Goal: Task Accomplishment & Management: Complete application form

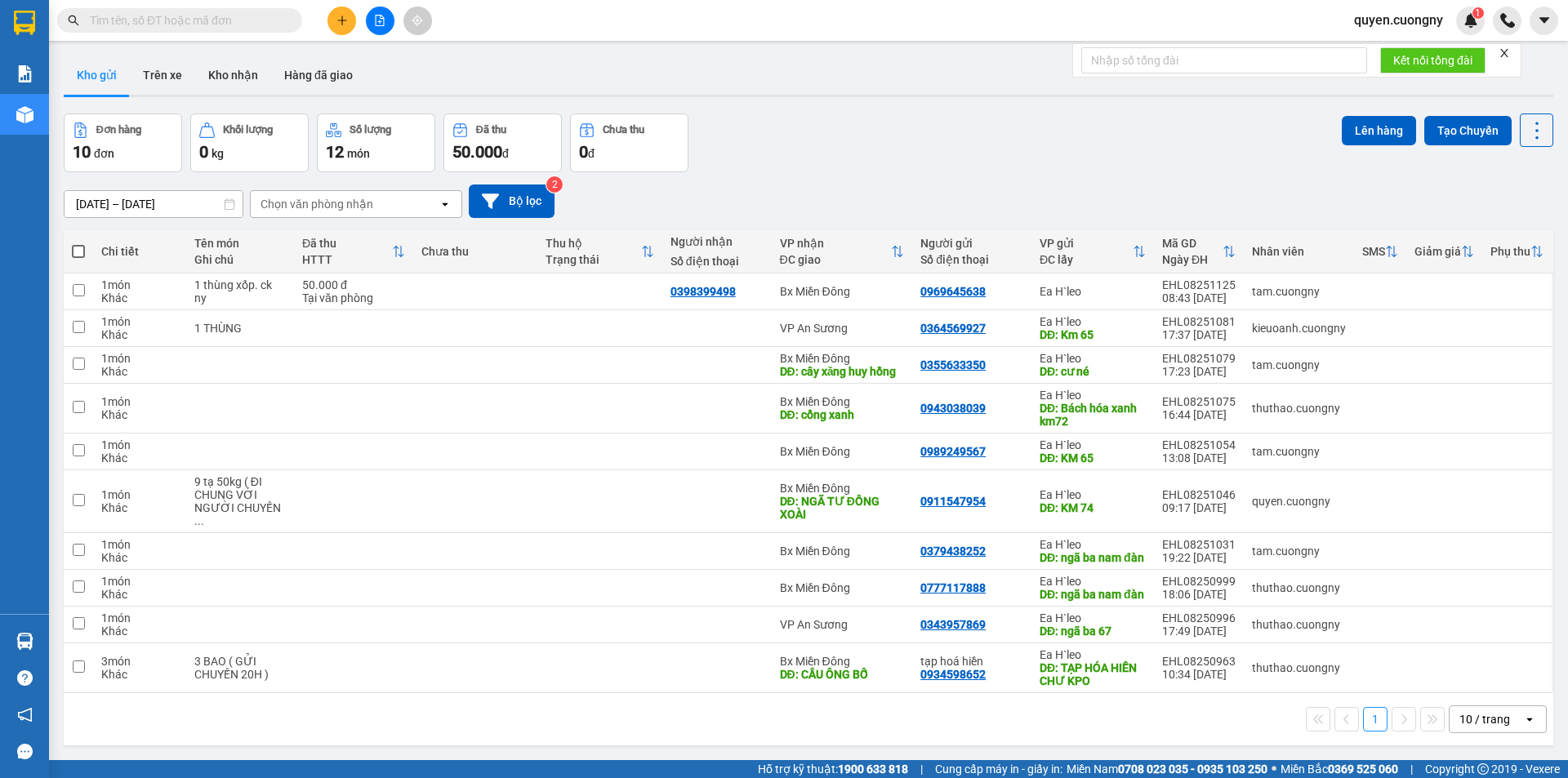
click at [135, 206] on input "[DATE] – [DATE]" at bounding box center [153, 204] width 178 height 26
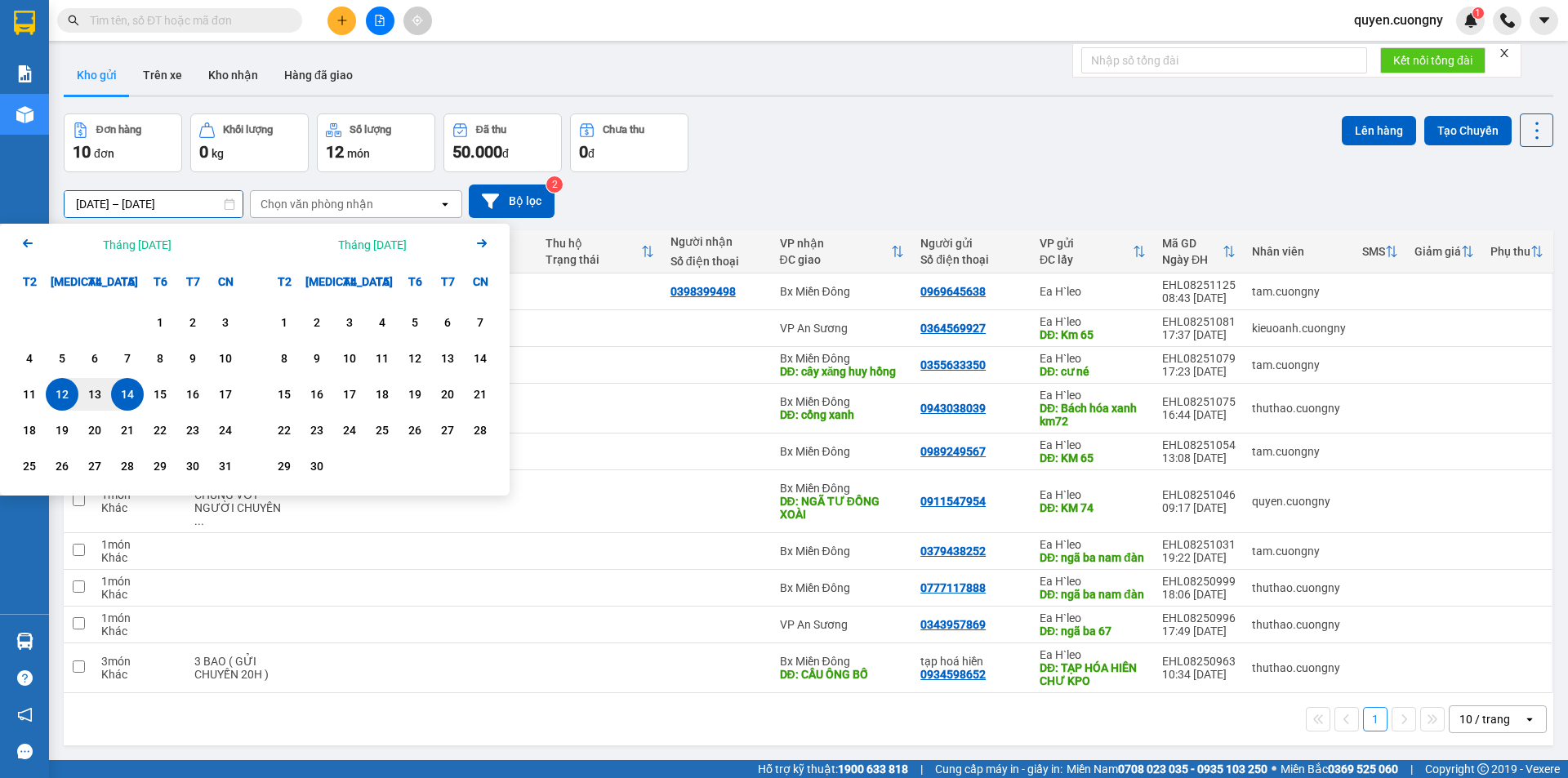
click at [126, 394] on div "14" at bounding box center [127, 394] width 23 height 19
type input "[DATE] – [DATE]"
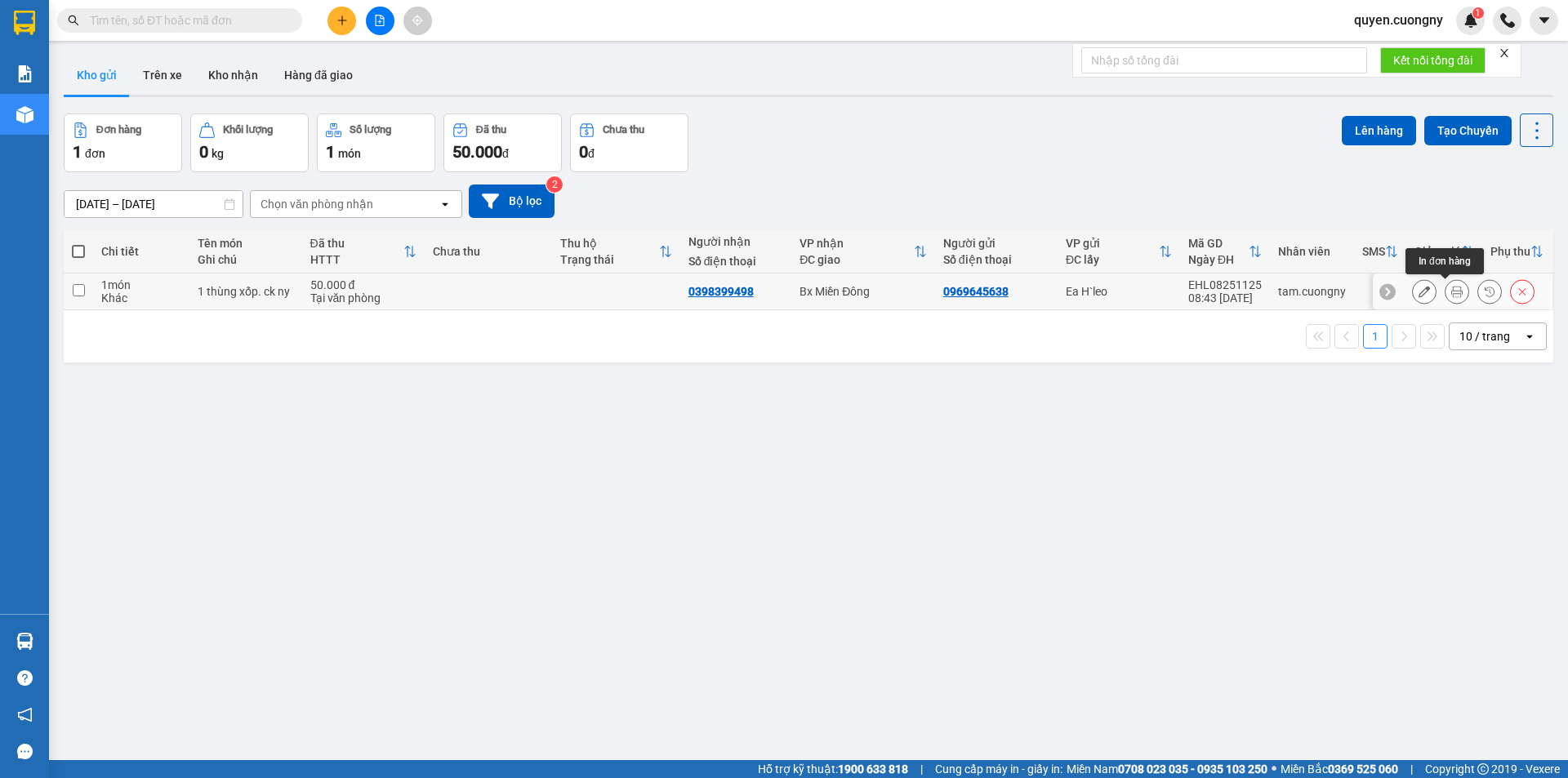
click at [1445, 294] on button at bounding box center [1457, 292] width 23 height 29
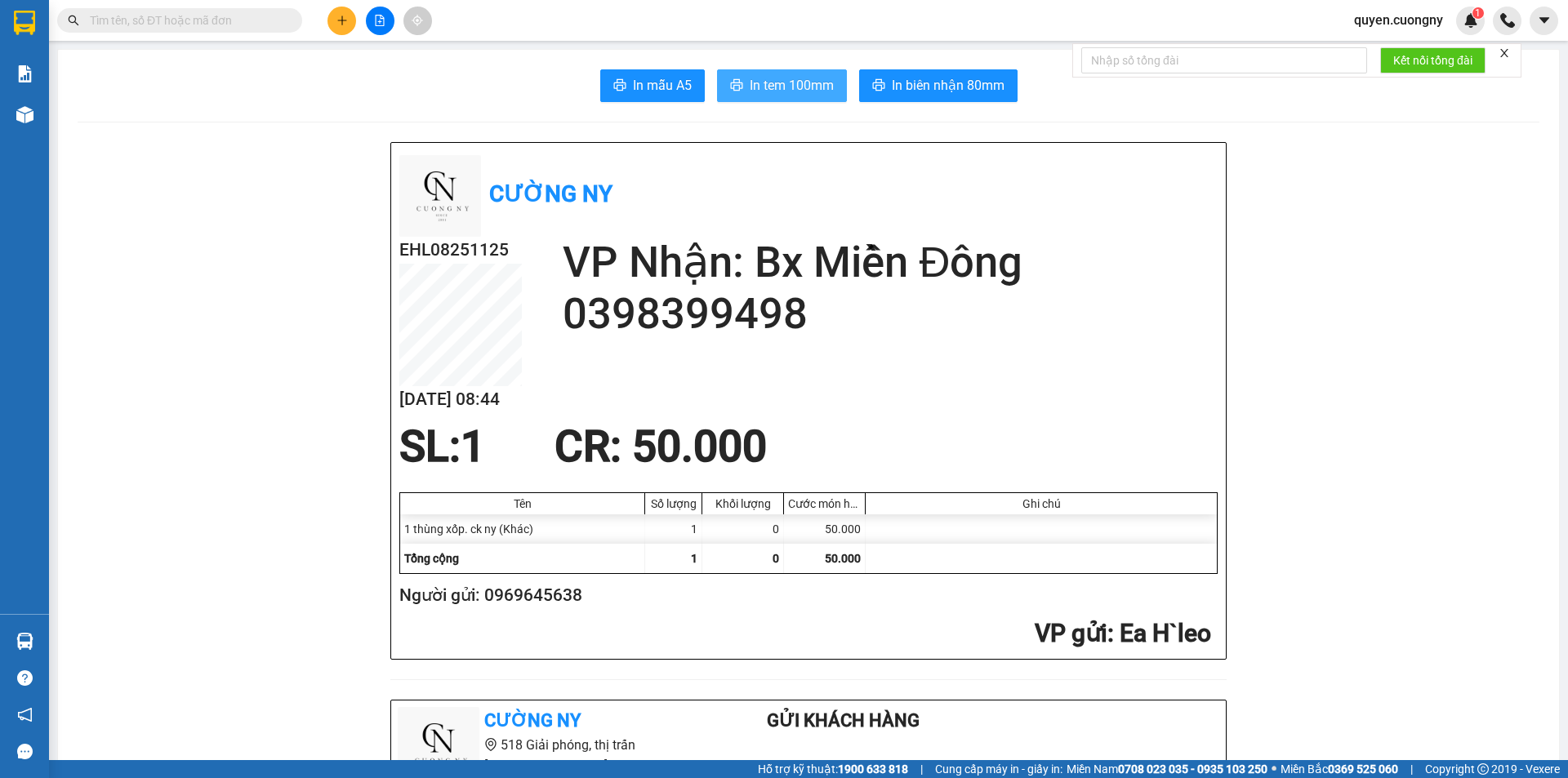
click at [776, 71] on button "In tem 100mm" at bounding box center [781, 85] width 130 height 32
click at [341, 10] on button at bounding box center [342, 20] width 29 height 29
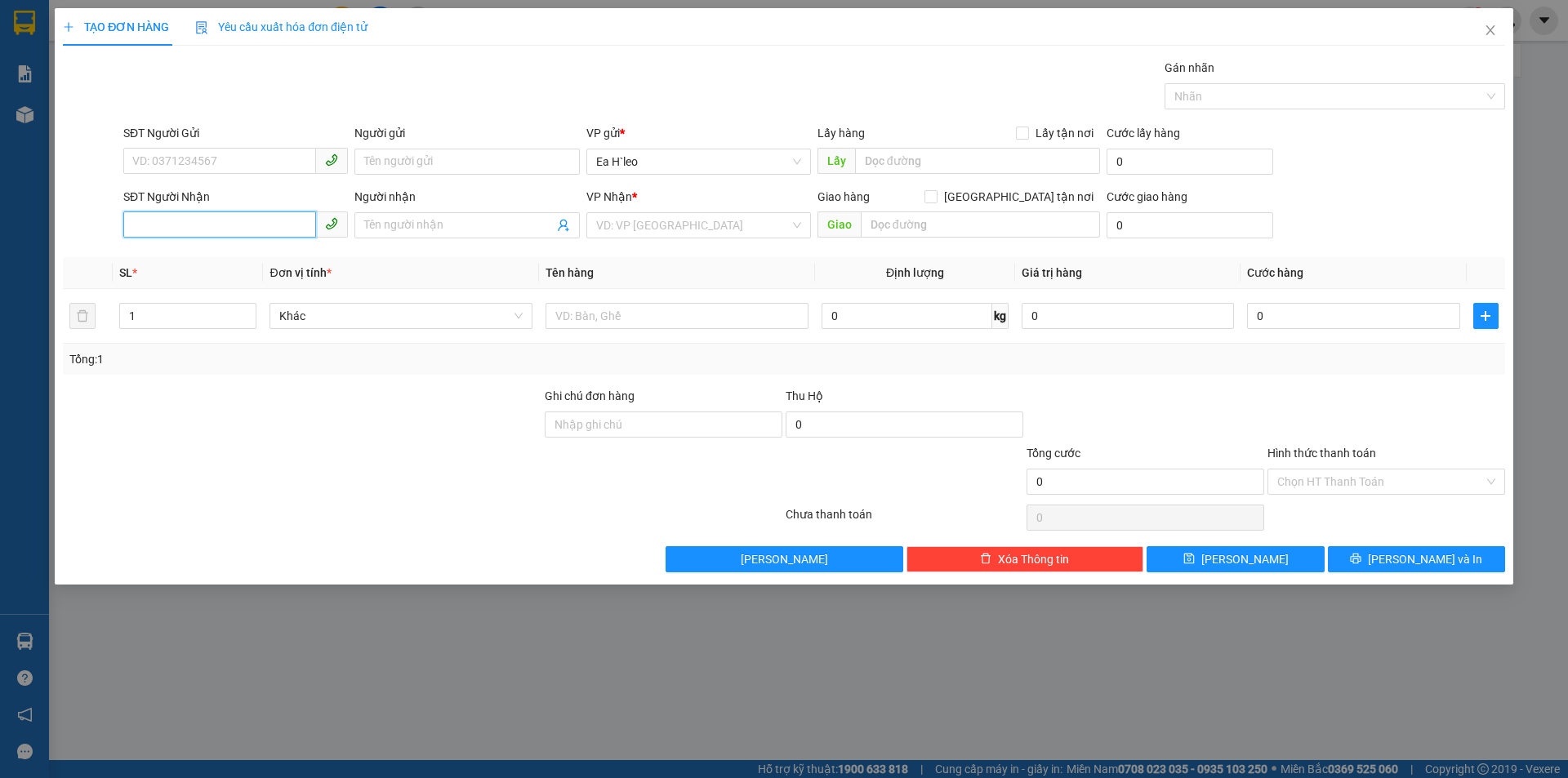
click at [269, 216] on input "SĐT Người Nhận" at bounding box center [220, 224] width 193 height 26
click at [193, 256] on div "0346428009" at bounding box center [236, 258] width 205 height 18
type input "0346428009"
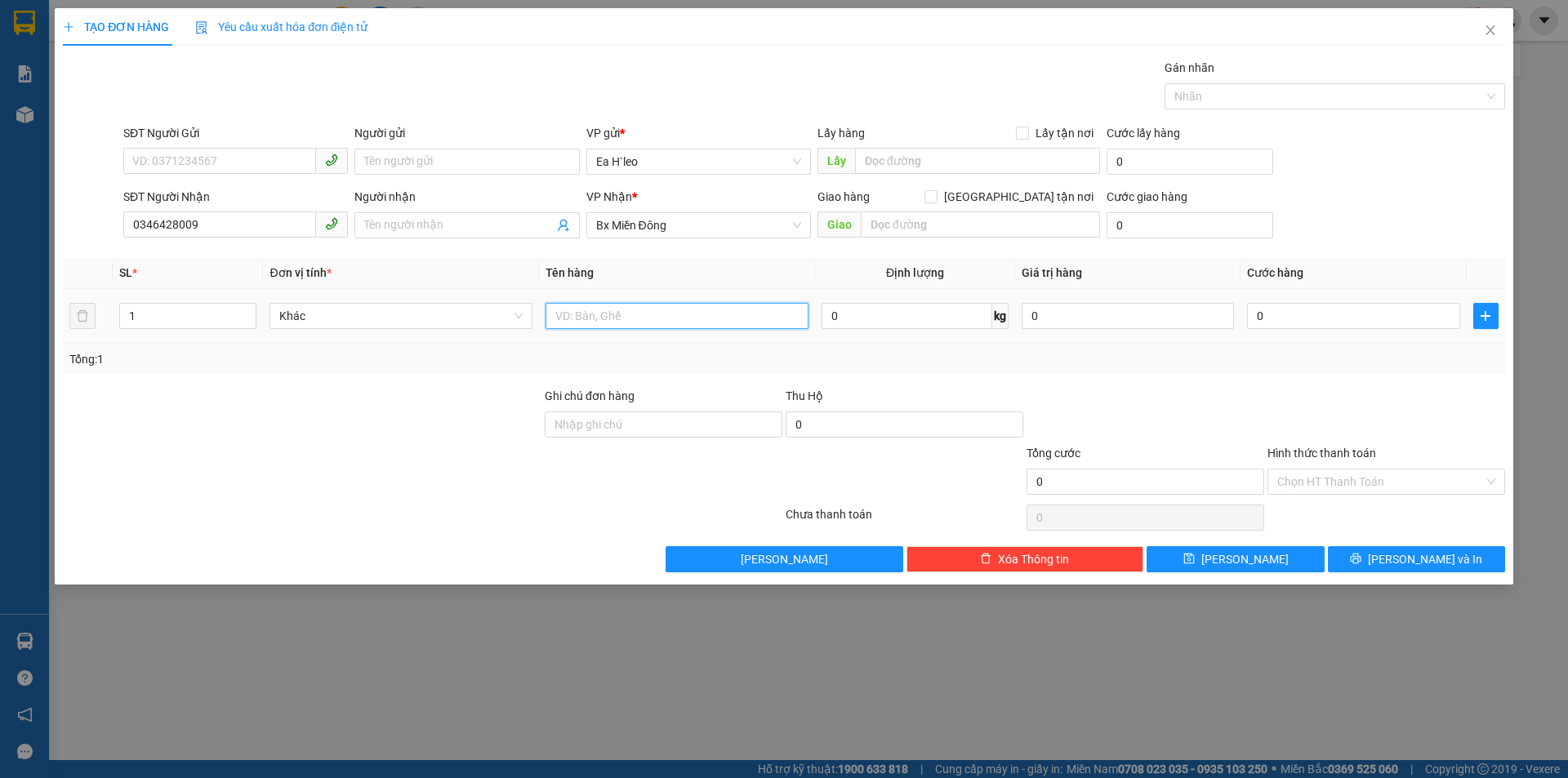
click at [643, 312] on input "text" at bounding box center [677, 316] width 263 height 26
type input "6"
type input "1 thùng"
click at [1355, 310] on input "0" at bounding box center [1353, 316] width 212 height 26
type input "5"
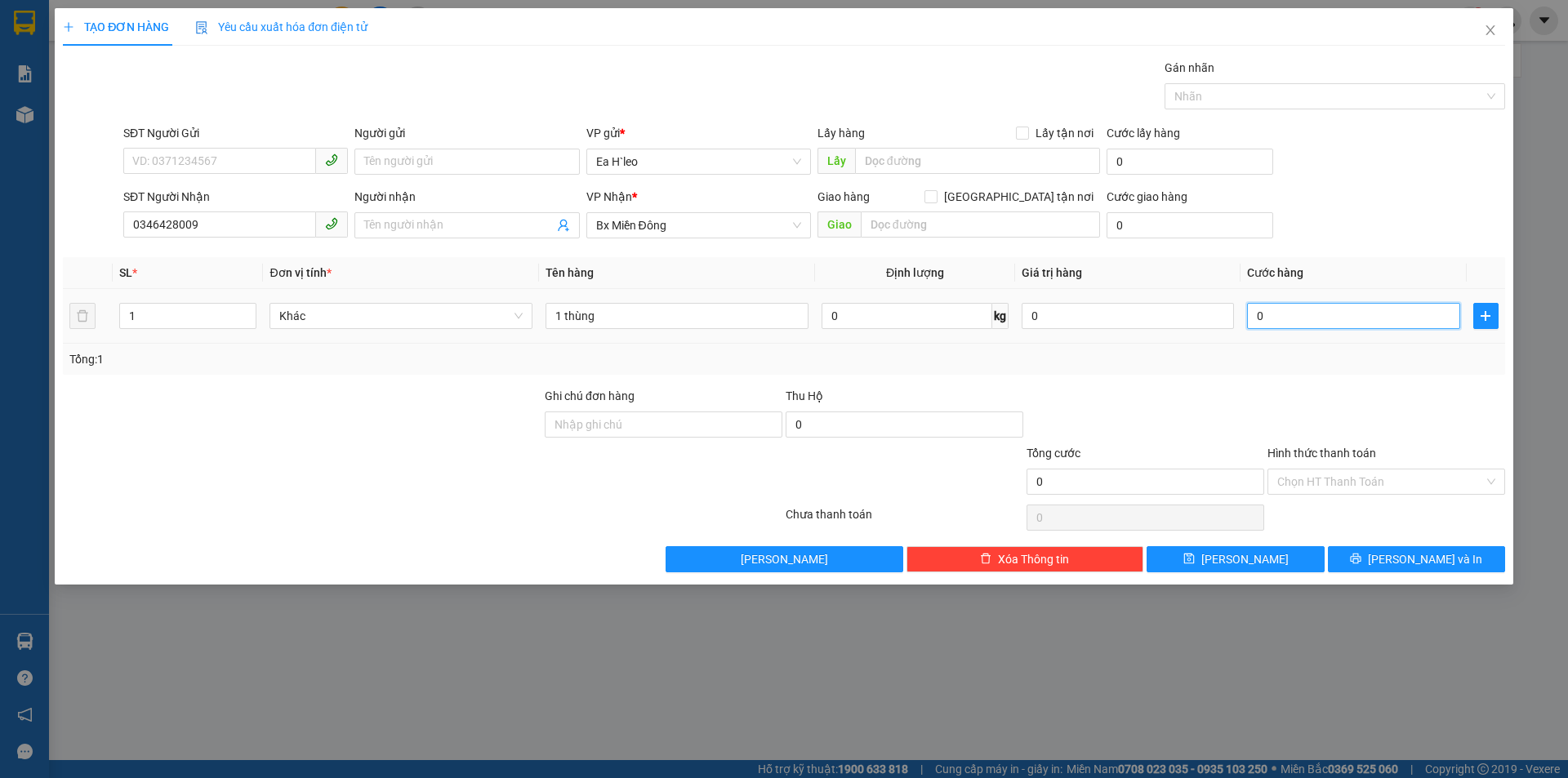
type input "5"
type input "50"
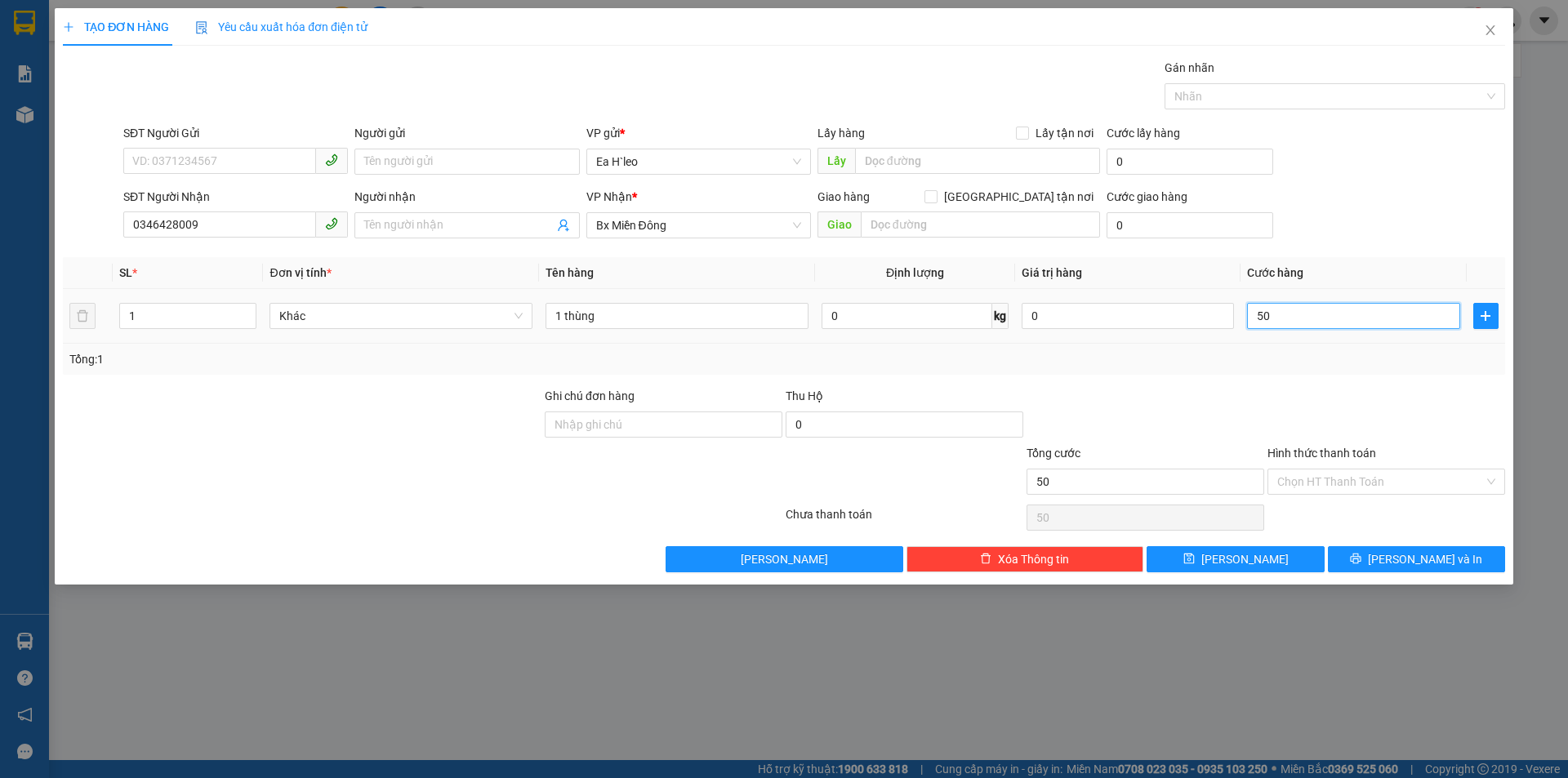
type input "500"
type input "5.000"
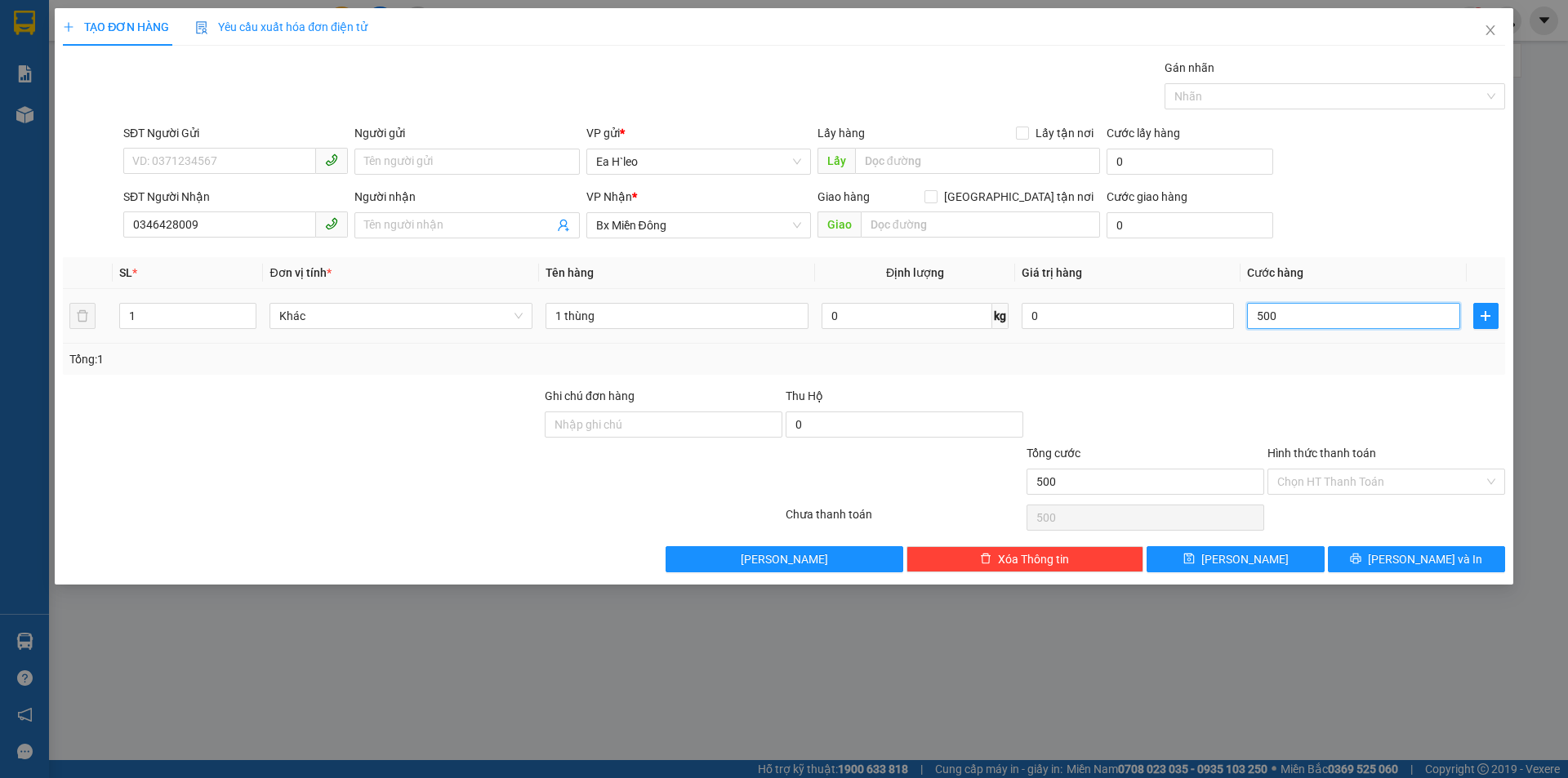
type input "5.000"
type input "50.000"
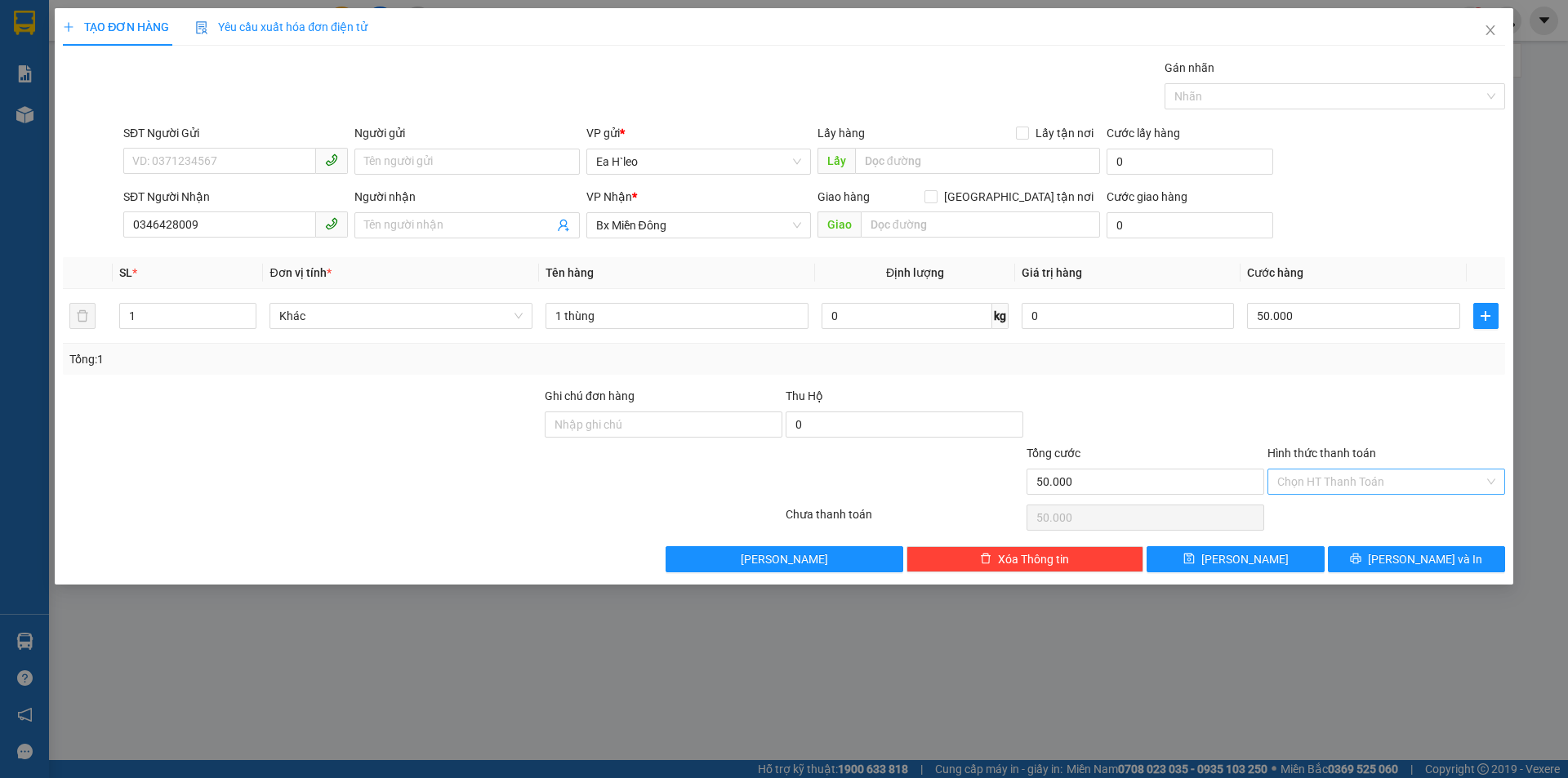
click at [1409, 474] on input "Hình thức thanh toán" at bounding box center [1381, 482] width 207 height 25
click at [1377, 515] on div "Tại văn phòng" at bounding box center [1386, 514] width 218 height 18
type input "0"
click at [1406, 557] on span "[PERSON_NAME] và In" at bounding box center [1424, 559] width 115 height 18
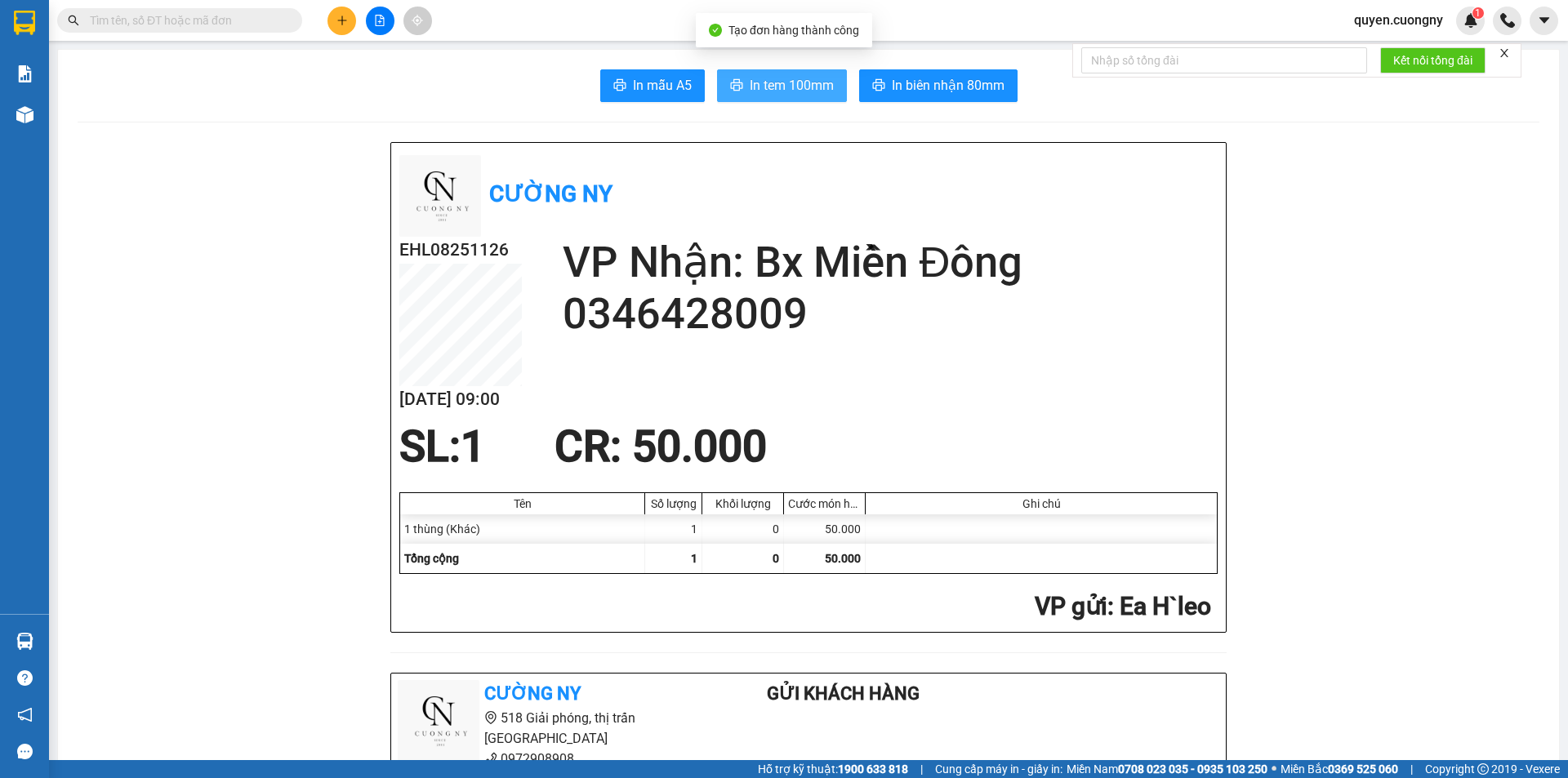
click at [798, 78] on span "In tem 100mm" at bounding box center [792, 85] width 84 height 20
